Goal: Transaction & Acquisition: Obtain resource

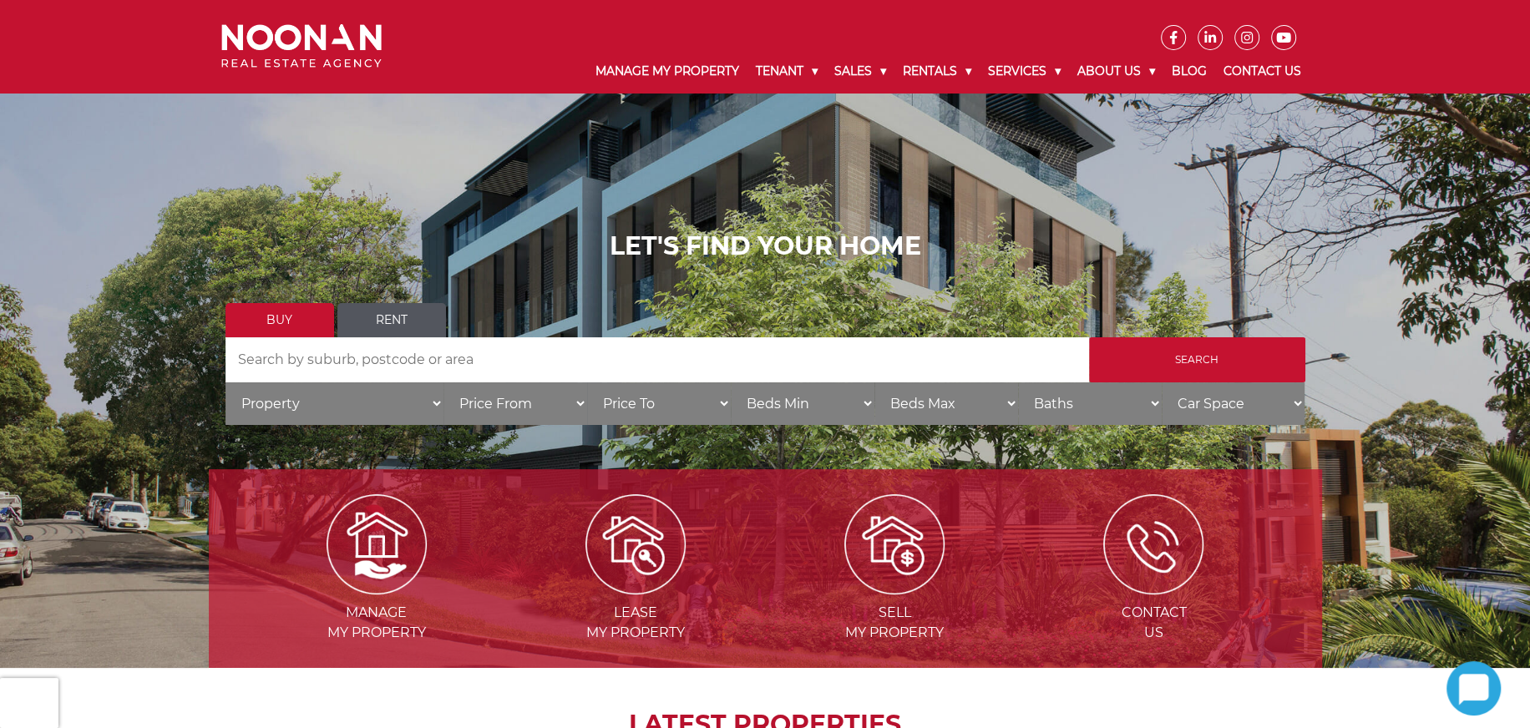
click at [384, 323] on link "Rent" at bounding box center [391, 320] width 109 height 34
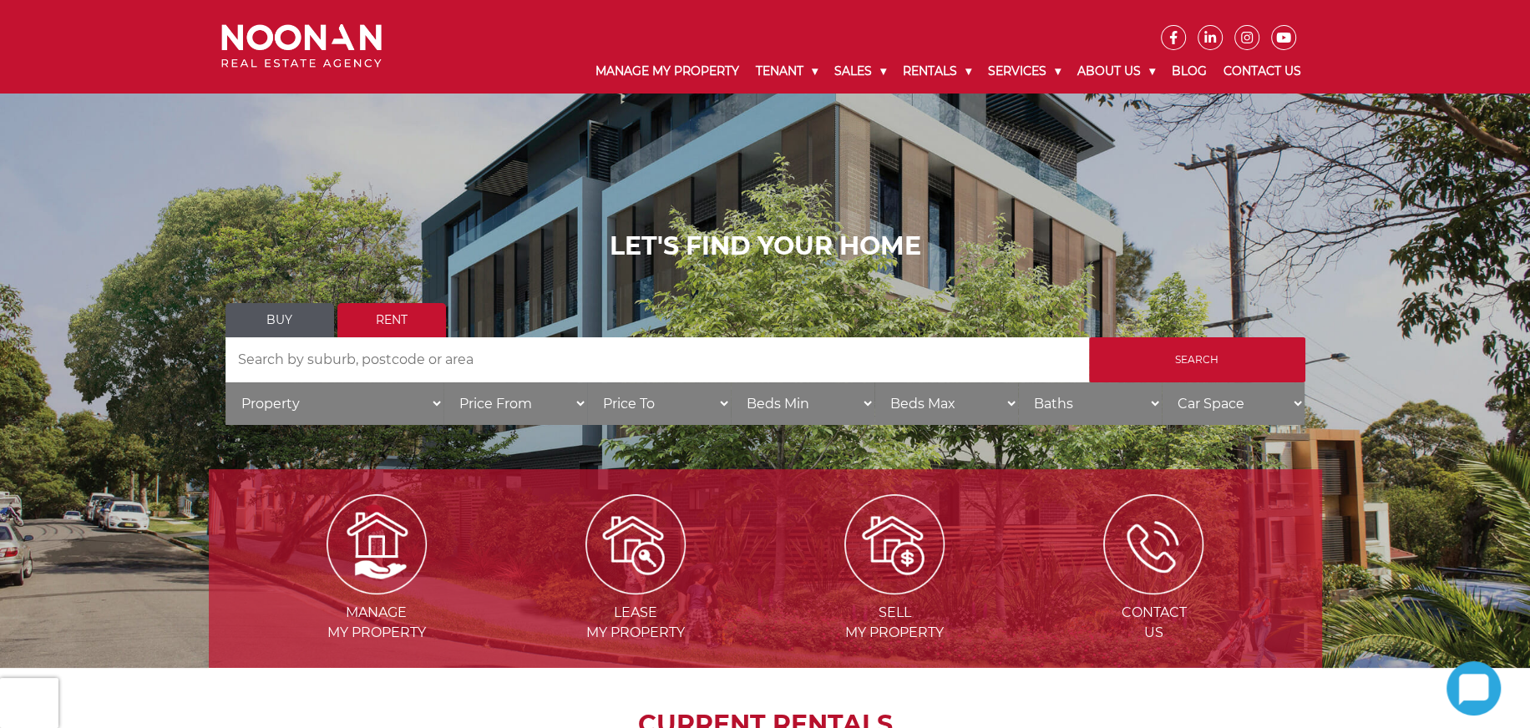
click at [284, 402] on select "Property House Unit Apartment Other Villa Duplex Semi-detached Townhouse Terrac…" at bounding box center [334, 403] width 218 height 43
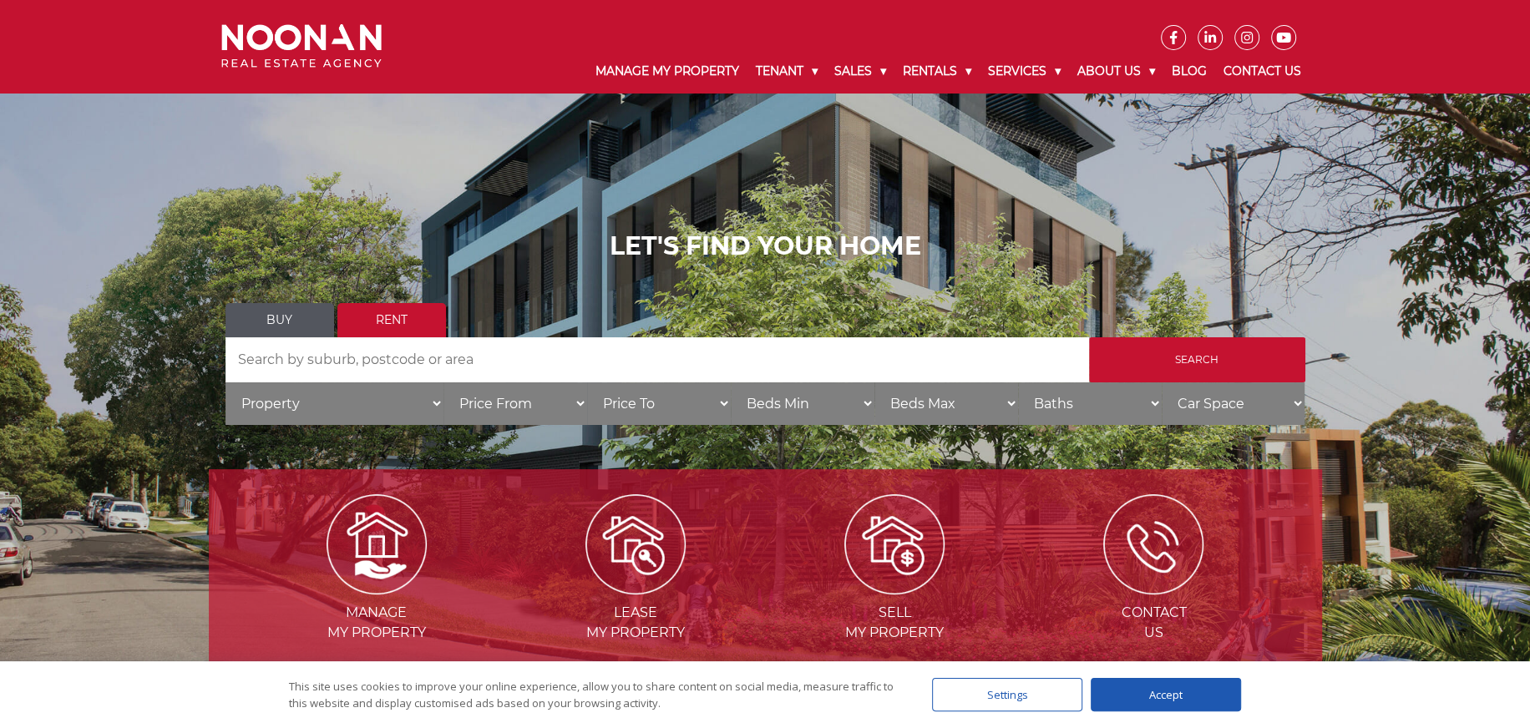
click at [225, 382] on select "Property House Unit Apartment Other Villa Duplex Semi-detached Townhouse Terrac…" at bounding box center [334, 403] width 218 height 43
click at [1225, 356] on input "Search" at bounding box center [1197, 359] width 216 height 45
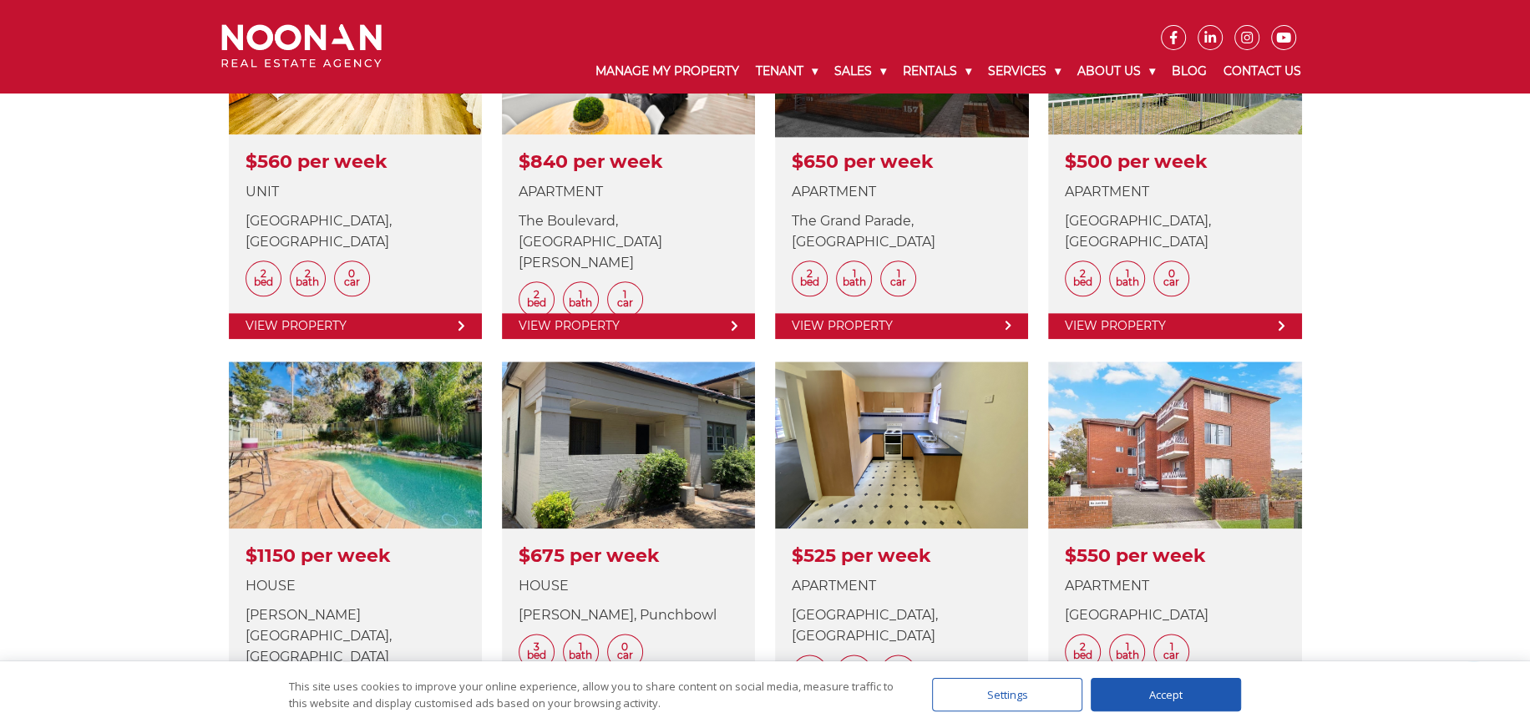
scroll to position [1892, 0]
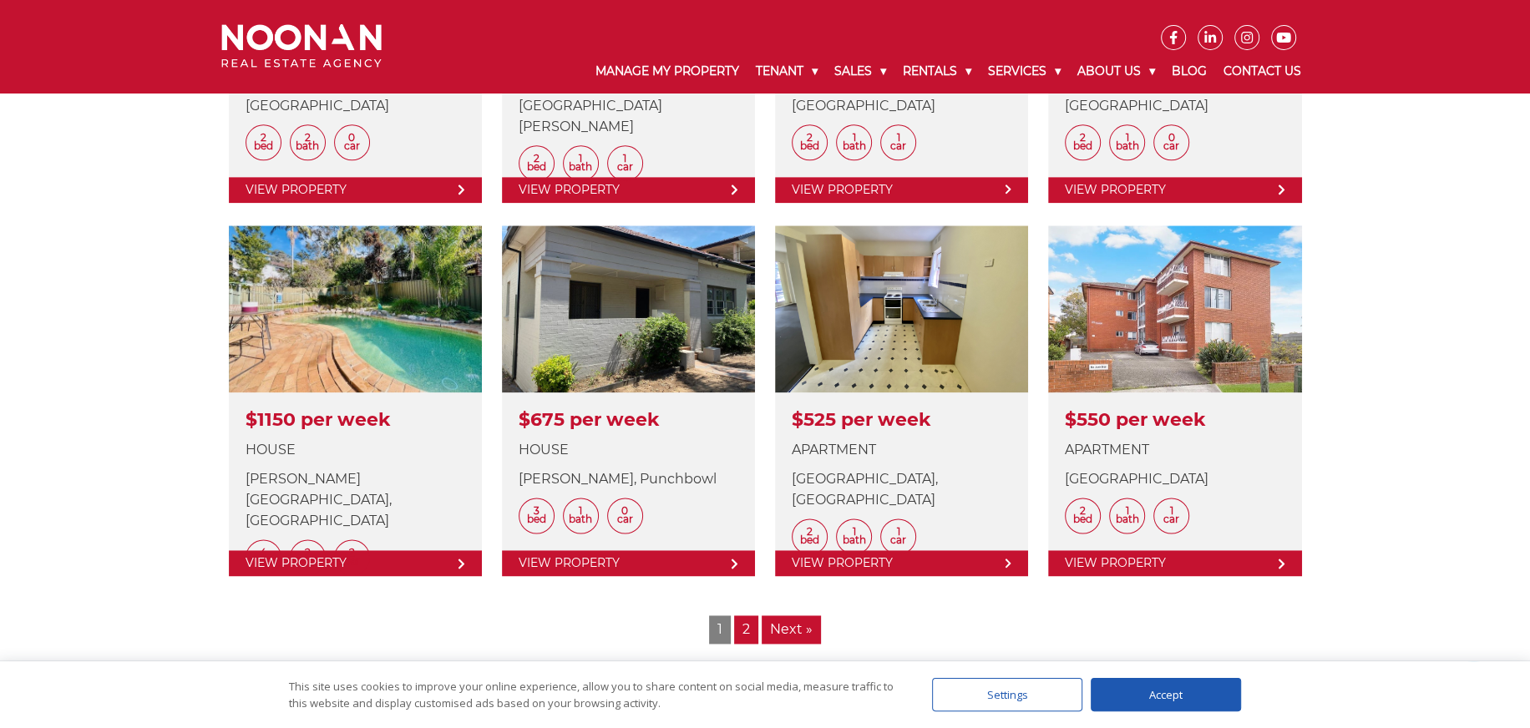
click at [740, 625] on link "2" at bounding box center [746, 629] width 24 height 28
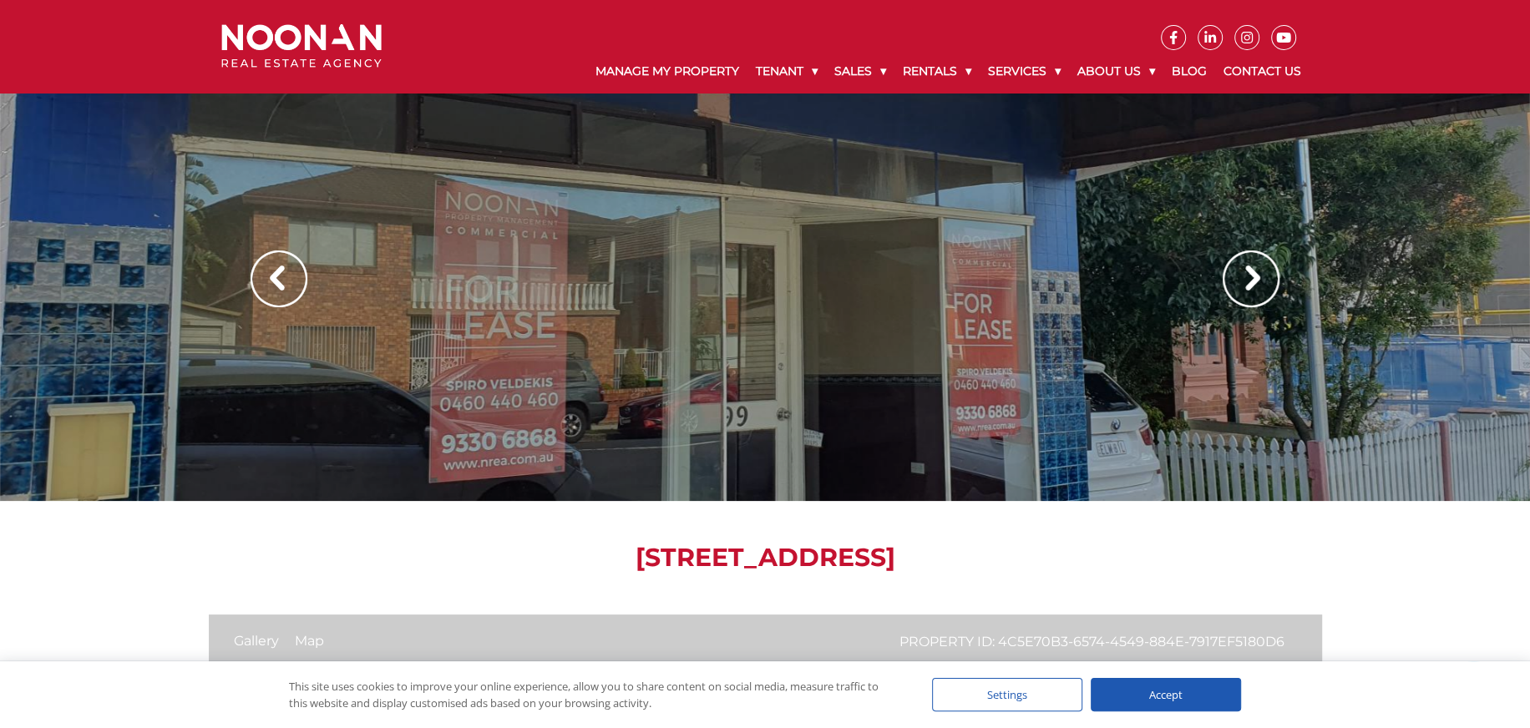
click at [1246, 277] on img at bounding box center [1250, 278] width 57 height 57
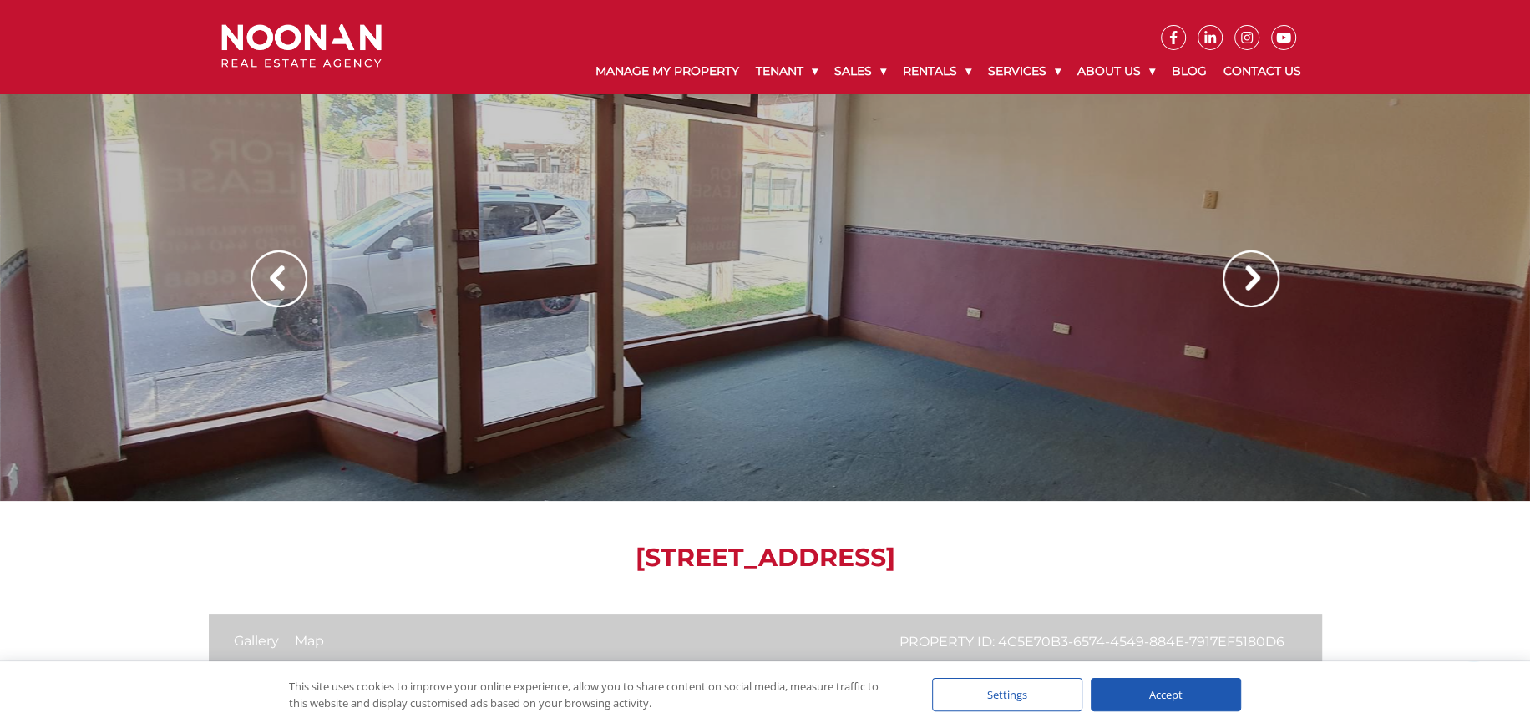
click at [1246, 277] on img at bounding box center [1250, 278] width 57 height 57
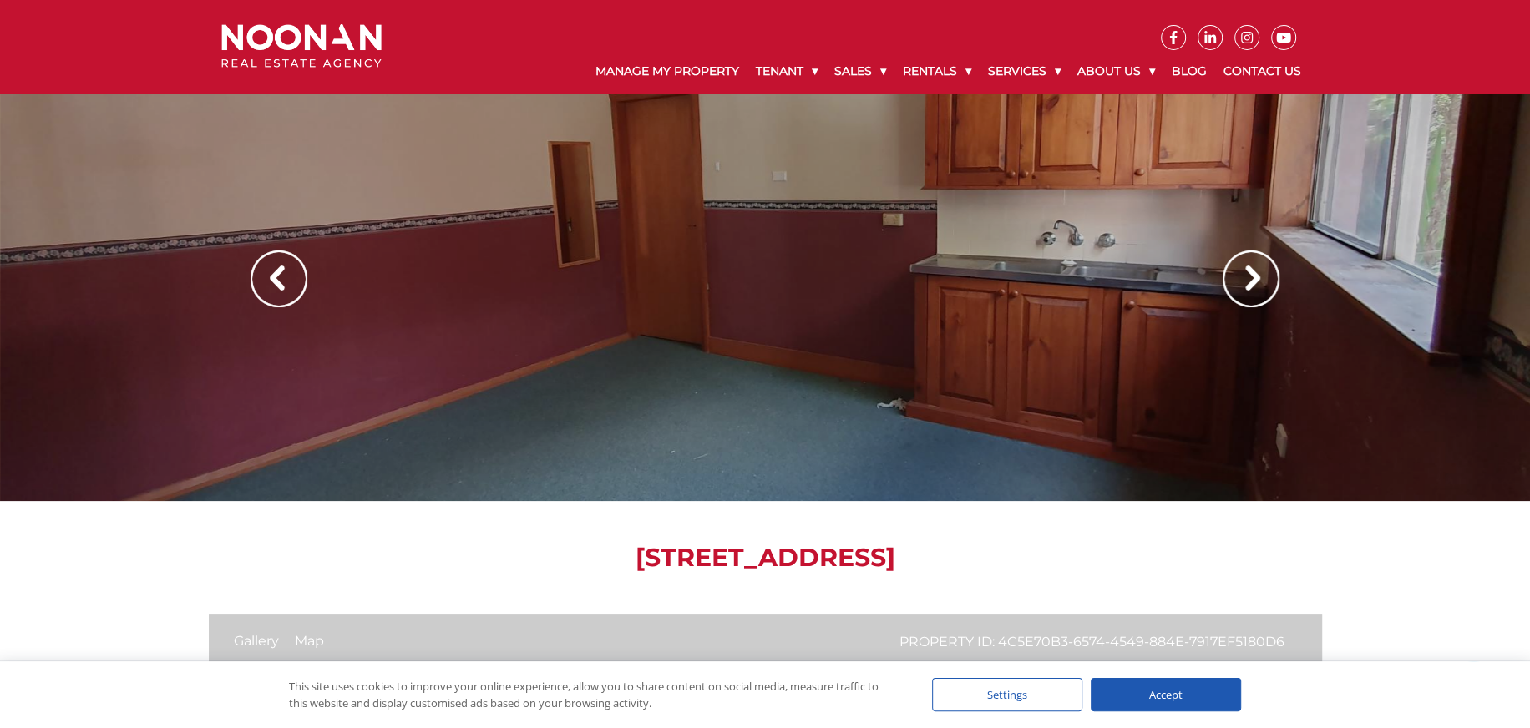
click at [1246, 276] on img at bounding box center [1250, 278] width 57 height 57
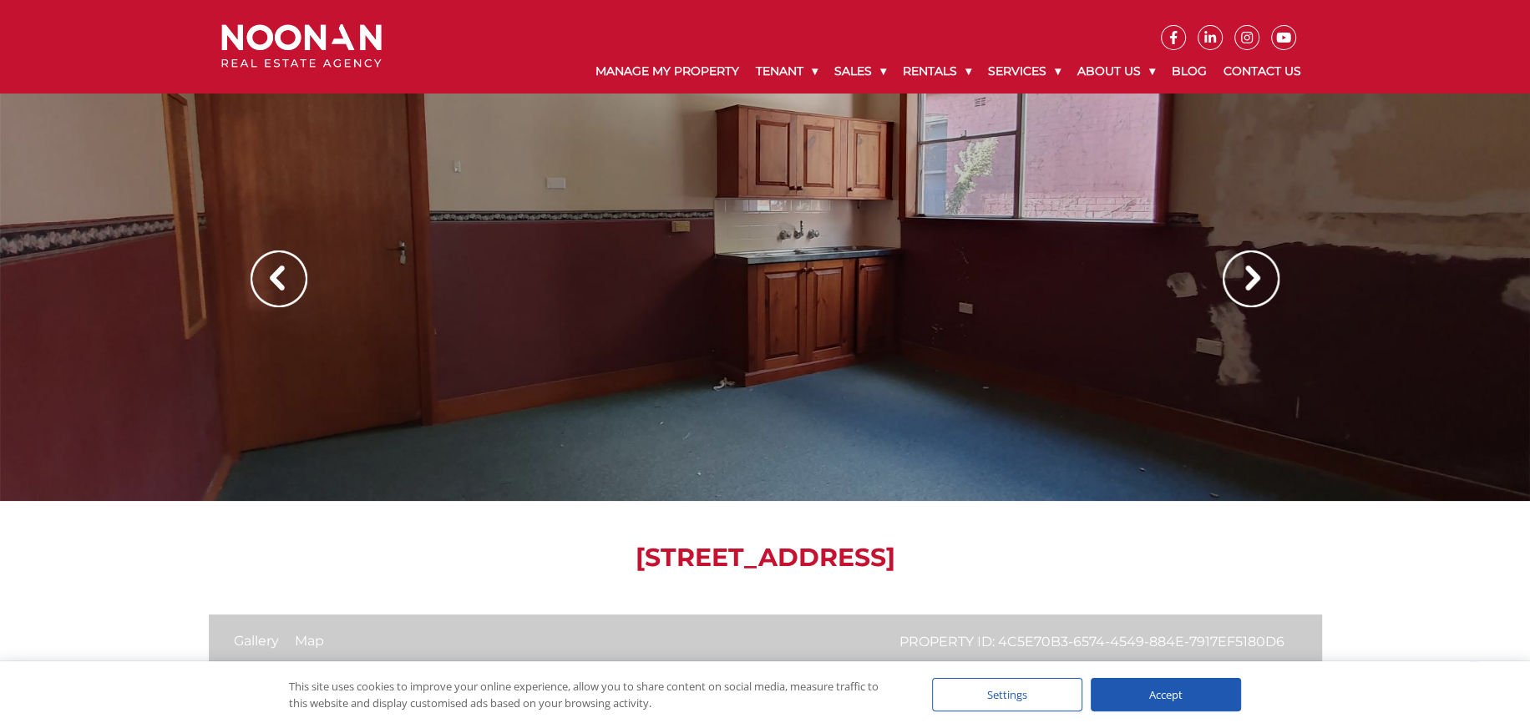
click at [1242, 275] on img at bounding box center [1250, 278] width 57 height 57
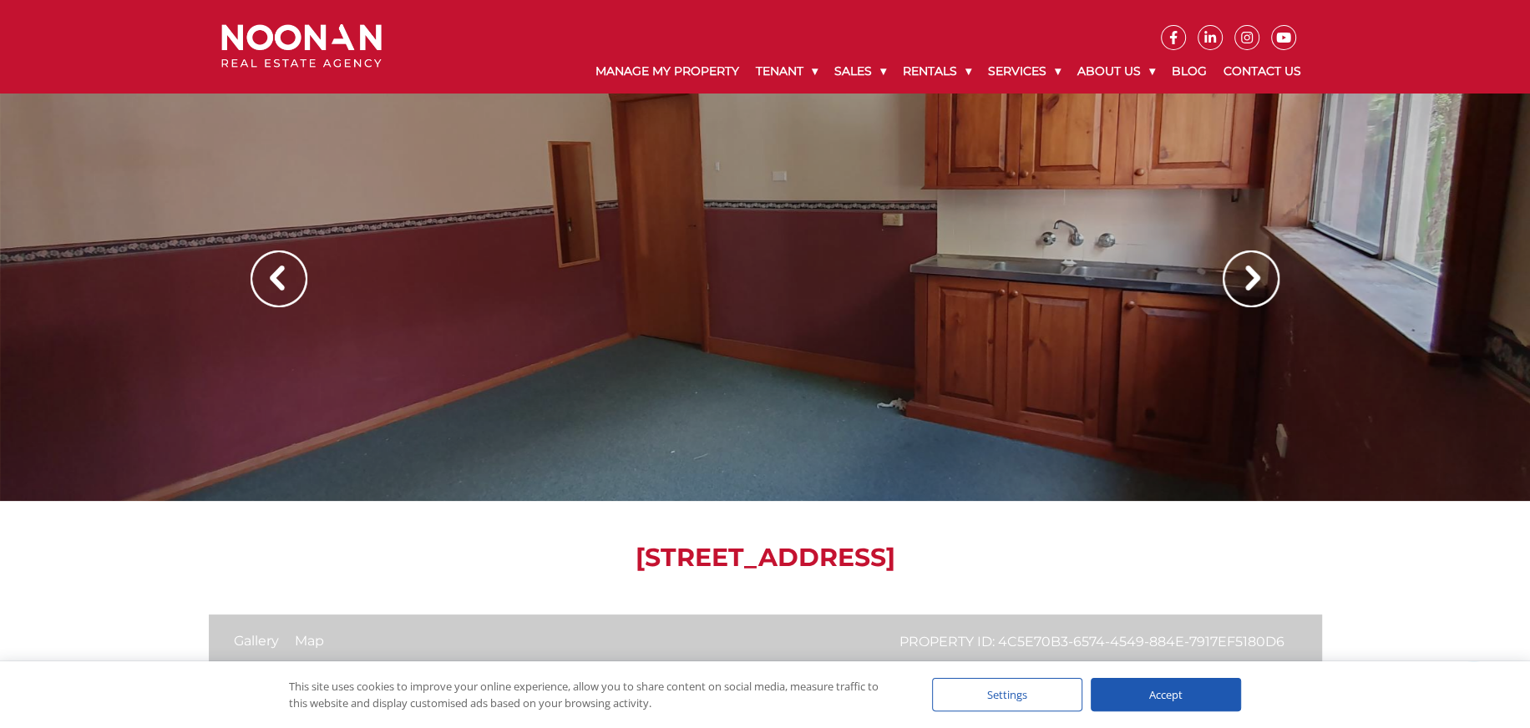
click at [1238, 278] on img at bounding box center [1250, 278] width 57 height 57
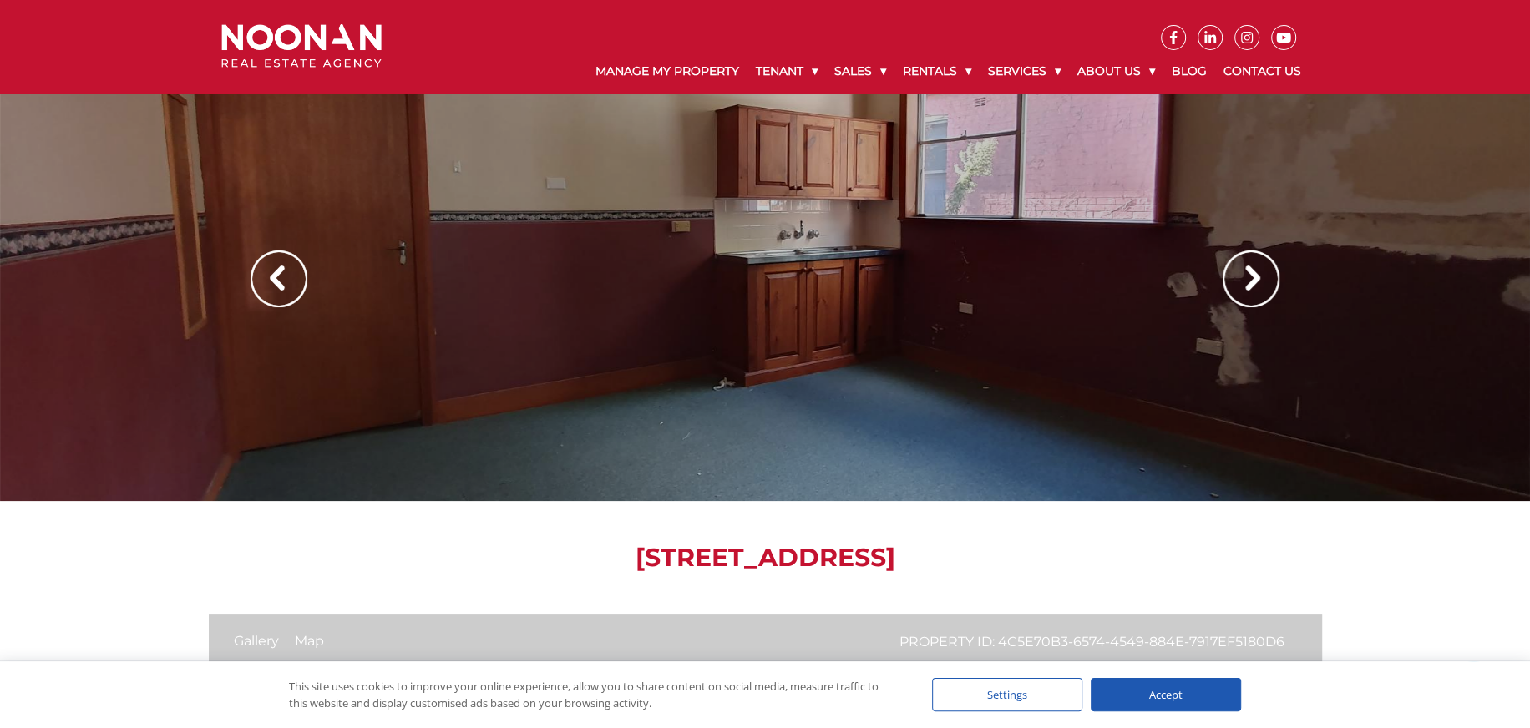
click at [1238, 277] on img at bounding box center [1250, 278] width 57 height 57
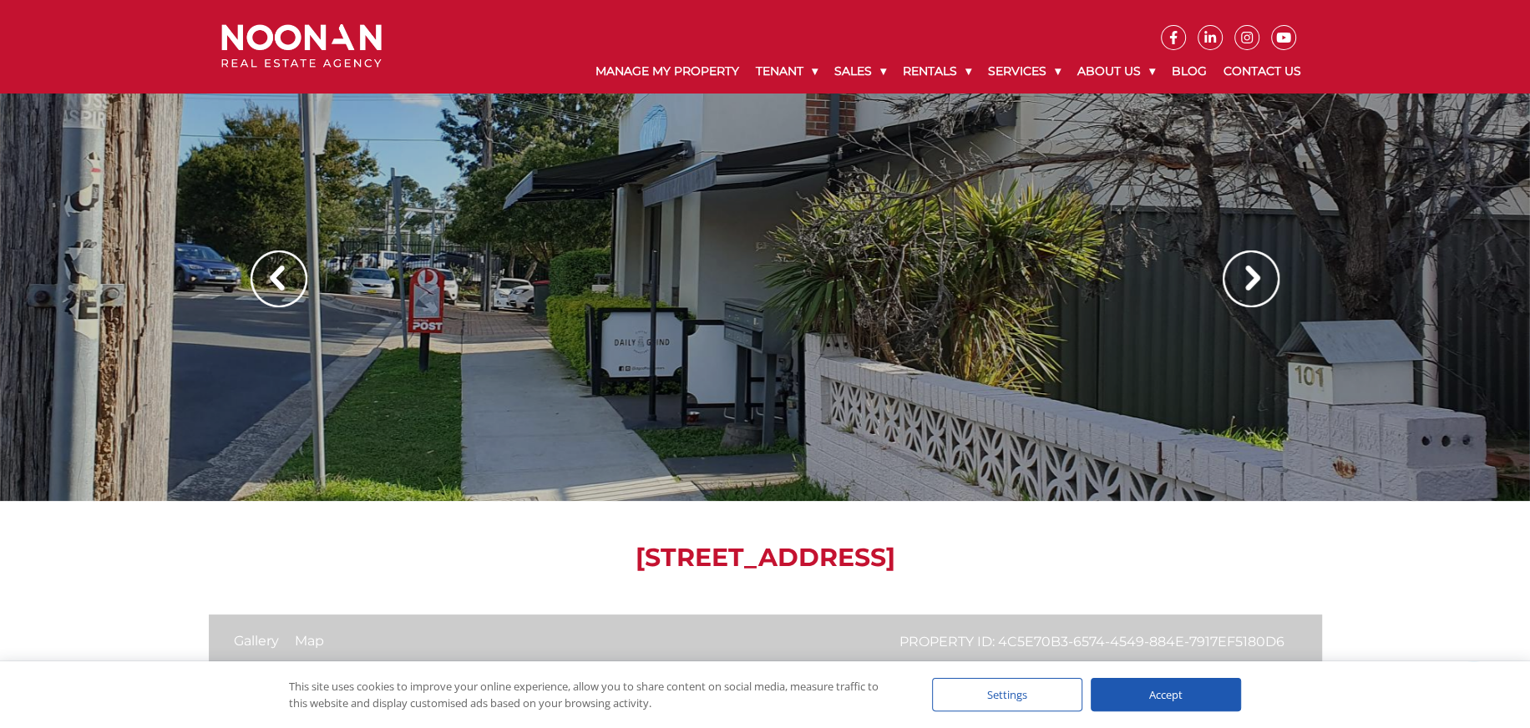
click at [1238, 277] on img at bounding box center [1250, 278] width 57 height 57
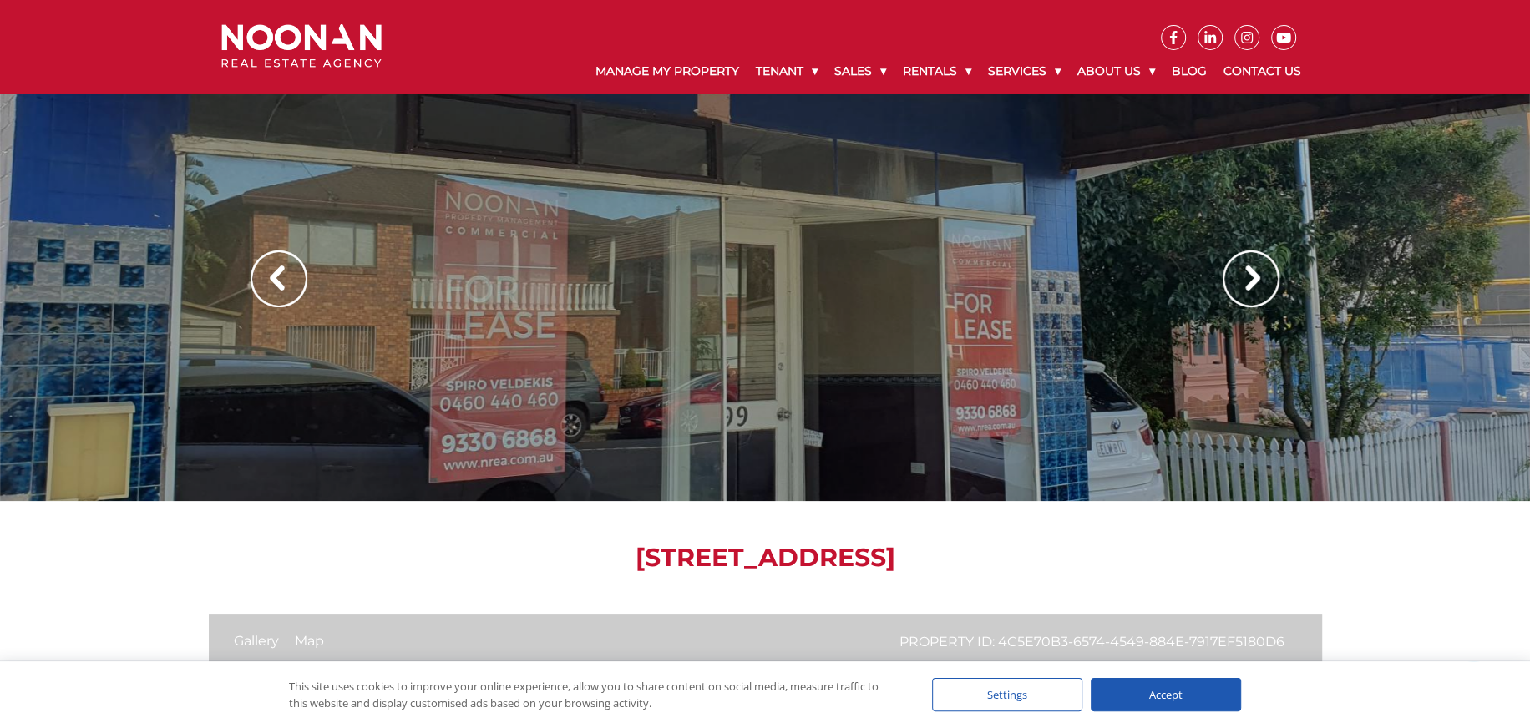
click at [1238, 277] on img at bounding box center [1250, 278] width 57 height 57
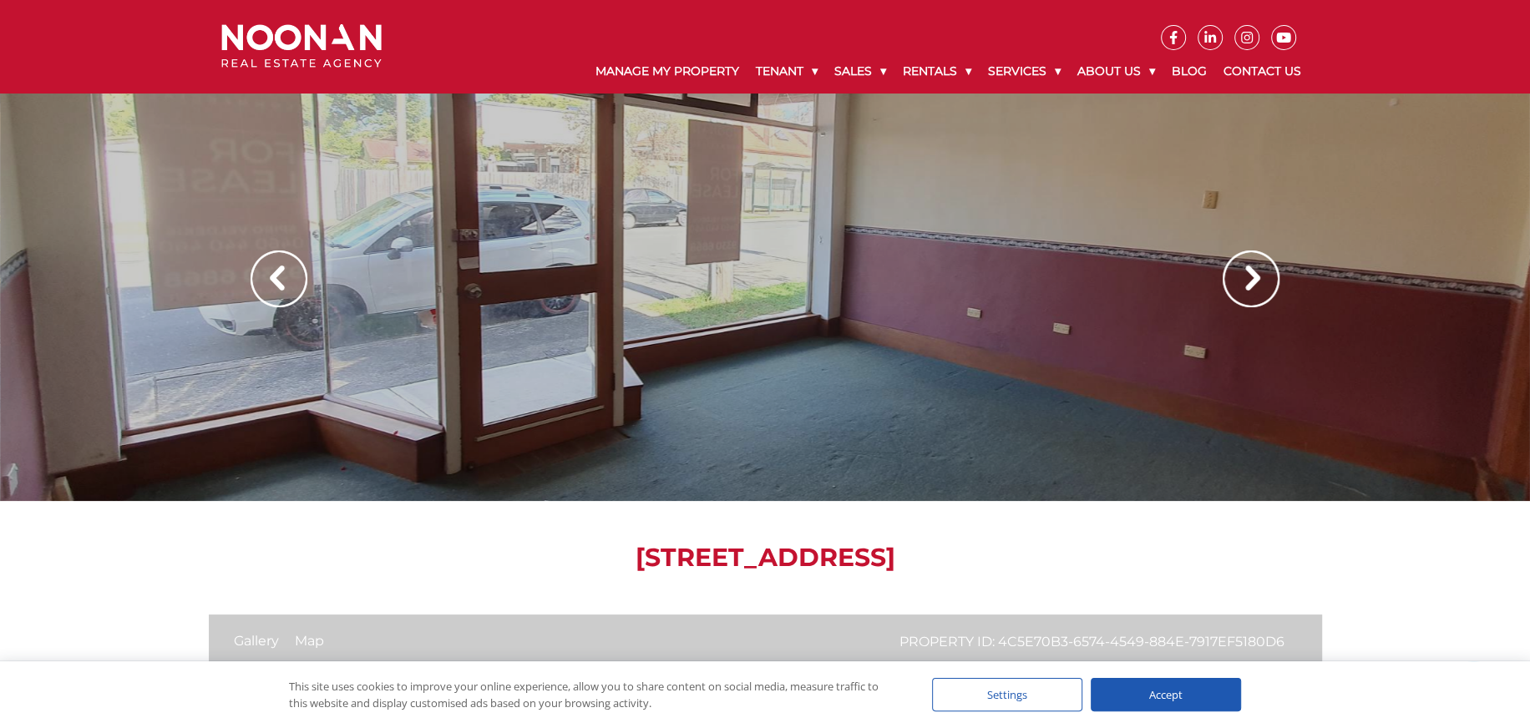
click at [1238, 277] on img at bounding box center [1250, 278] width 57 height 57
